Goal: Information Seeking & Learning: Learn about a topic

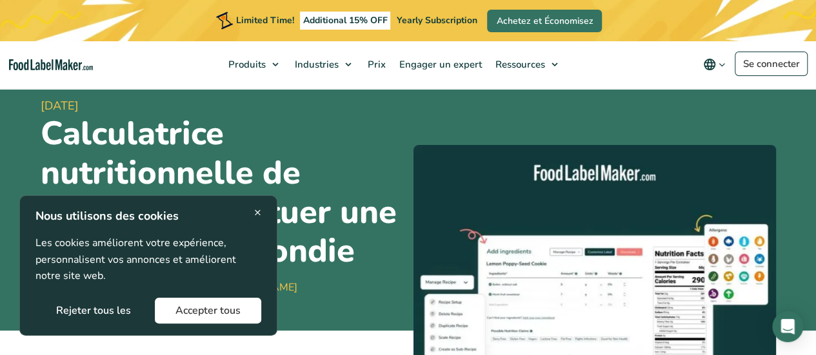
click at [126, 309] on button "Rejeter tous les" at bounding box center [93, 311] width 116 height 26
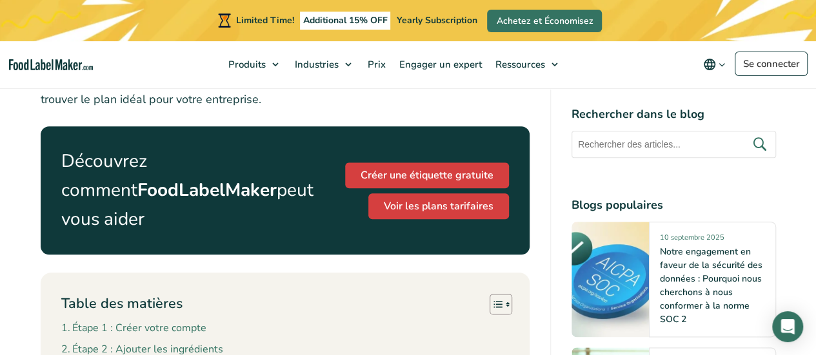
scroll to position [642, 0]
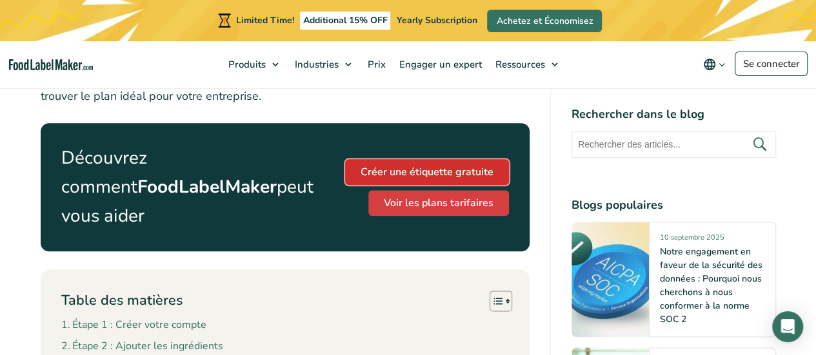
click at [383, 171] on link "Créer une étiquette gratuite" at bounding box center [427, 172] width 164 height 26
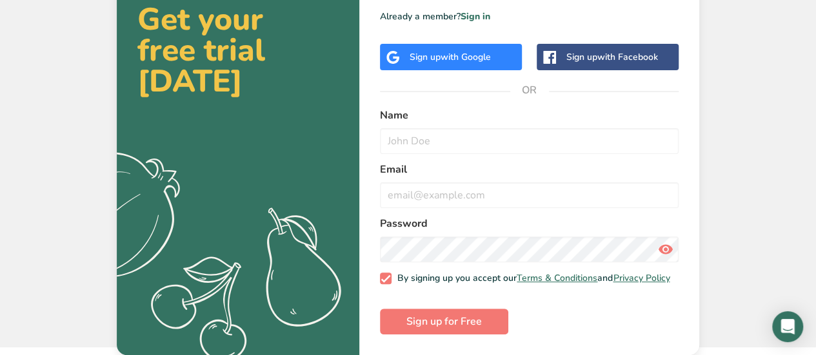
scroll to position [77, 0]
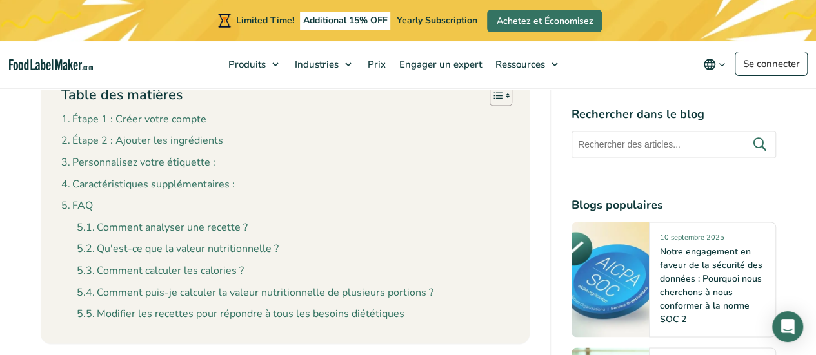
scroll to position [848, 0]
click at [162, 251] on link "Qu'est-ce que la valeur nutritionnelle ?" at bounding box center [178, 248] width 202 height 17
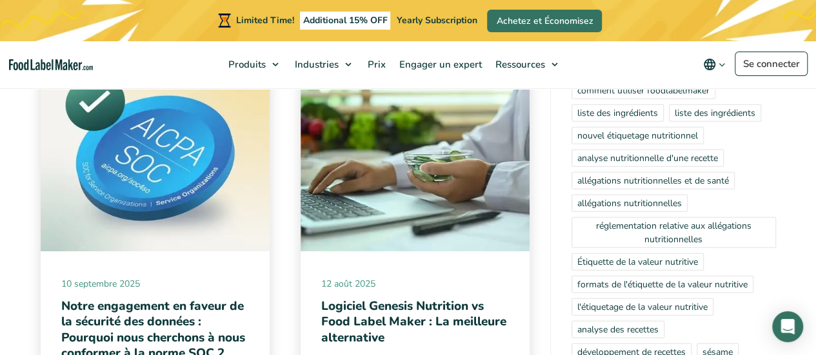
scroll to position [6613, 0]
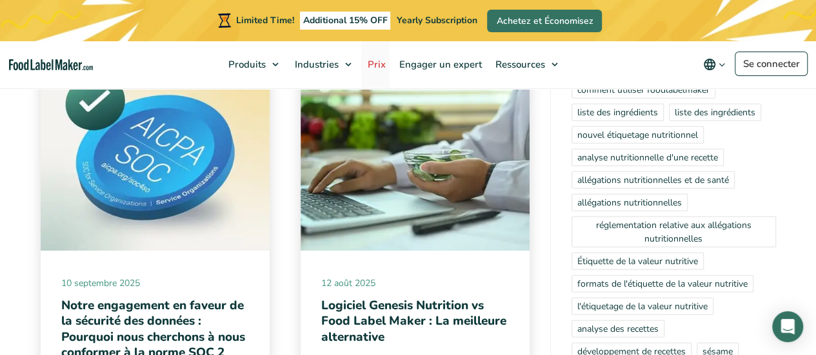
click at [374, 63] on span "Prix" at bounding box center [375, 64] width 23 height 13
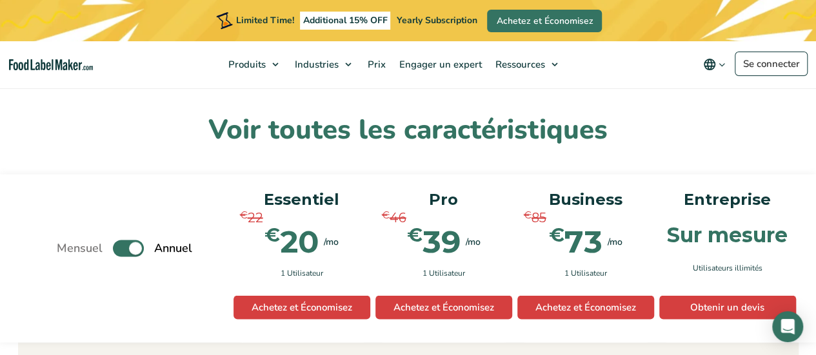
scroll to position [1130, 0]
